Goal: Task Accomplishment & Management: Manage account settings

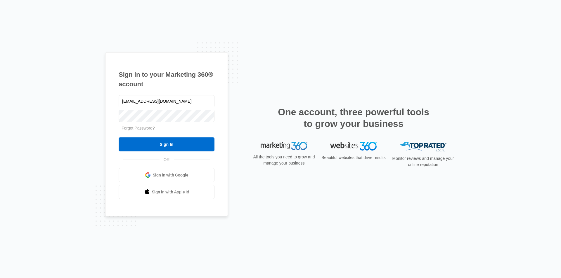
type input "[EMAIL_ADDRESS][DOMAIN_NAME]"
click at [119, 138] on input "Sign In" at bounding box center [167, 145] width 96 height 14
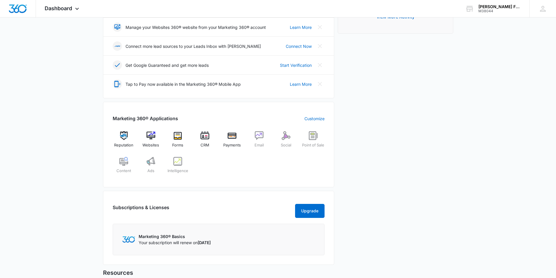
scroll to position [175, 0]
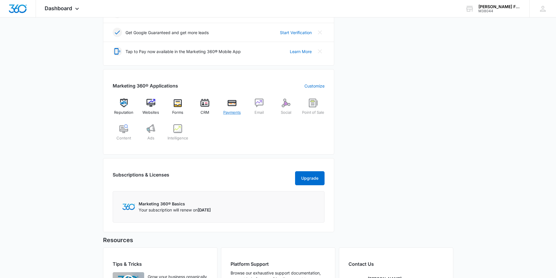
click at [227, 105] on div "Payments" at bounding box center [232, 109] width 22 height 21
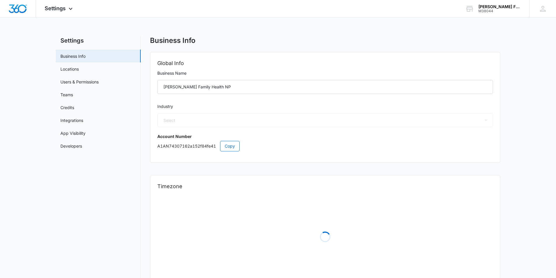
select select "US"
select select "America/New_York"
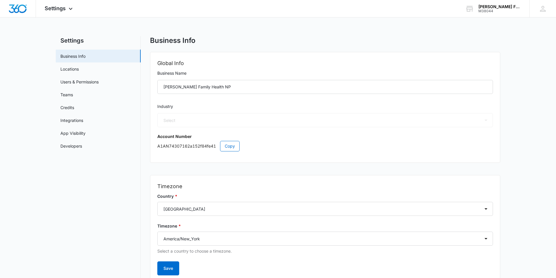
select select "13"
click at [79, 71] on link "Locations" at bounding box center [69, 69] width 18 height 6
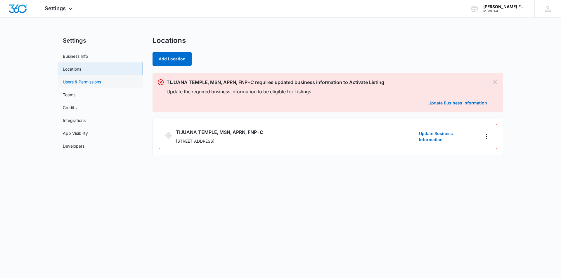
click at [91, 83] on link "Users & Permissions" at bounding box center [82, 82] width 38 height 6
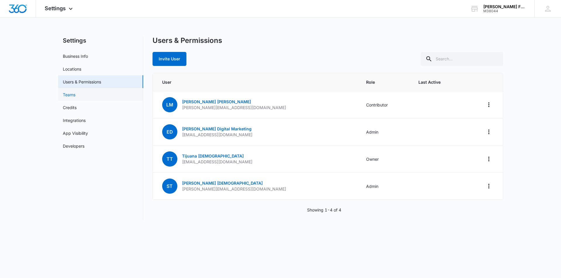
click at [75, 98] on link "Teams" at bounding box center [69, 95] width 13 height 6
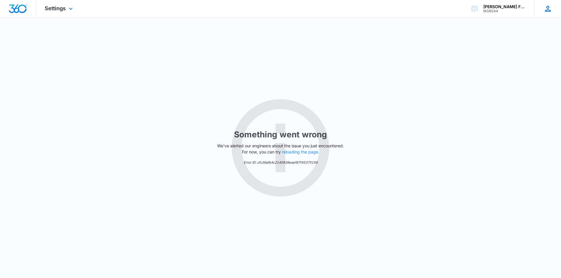
click at [547, 11] on icon at bounding box center [547, 8] width 9 height 9
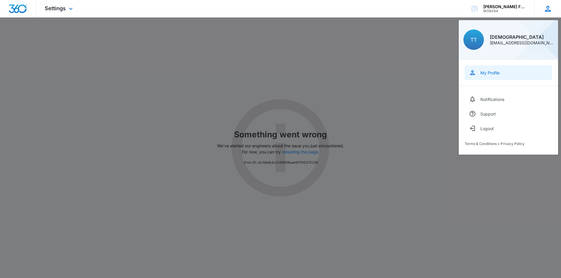
click at [509, 75] on link "My Profile" at bounding box center [508, 72] width 88 height 15
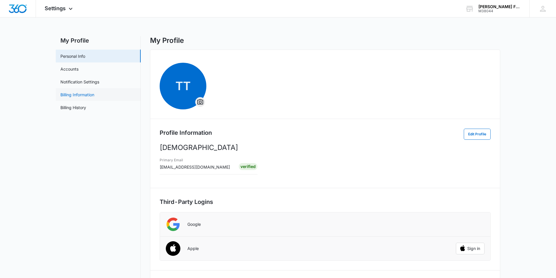
click at [91, 95] on link "Billing Information" at bounding box center [77, 95] width 34 height 6
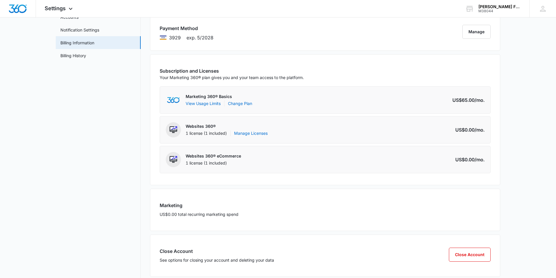
scroll to position [61, 0]
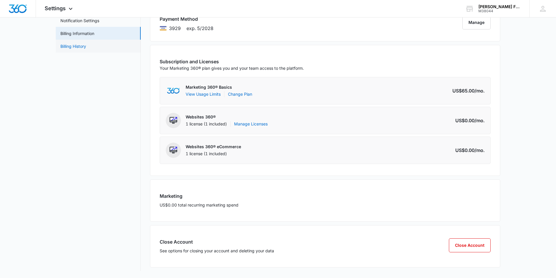
click at [81, 47] on link "Billing History" at bounding box center [73, 46] width 26 height 6
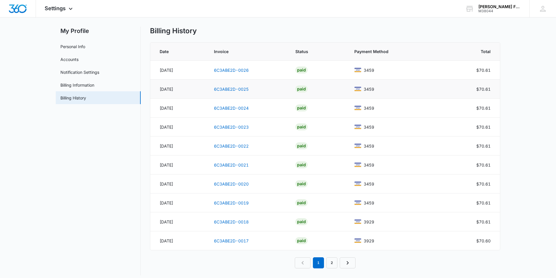
scroll to position [14, 0]
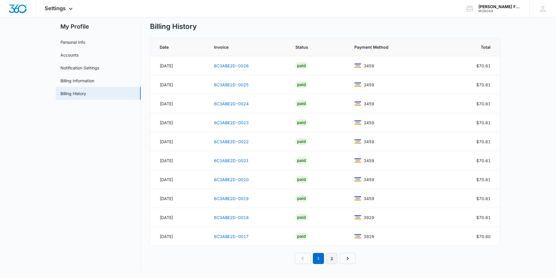
click at [329, 258] on link "2" at bounding box center [331, 258] width 11 height 11
click at [312, 261] on link "1" at bounding box center [311, 258] width 11 height 11
click at [69, 13] on icon at bounding box center [70, 10] width 7 height 7
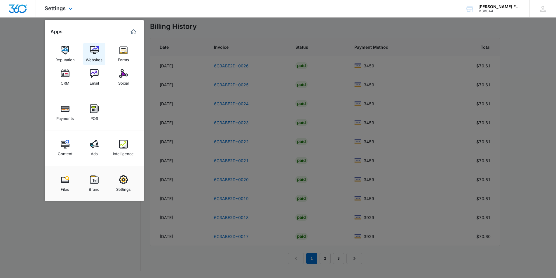
click at [92, 57] on div "Websites" at bounding box center [94, 59] width 17 height 8
